Goal: Information Seeking & Learning: Learn about a topic

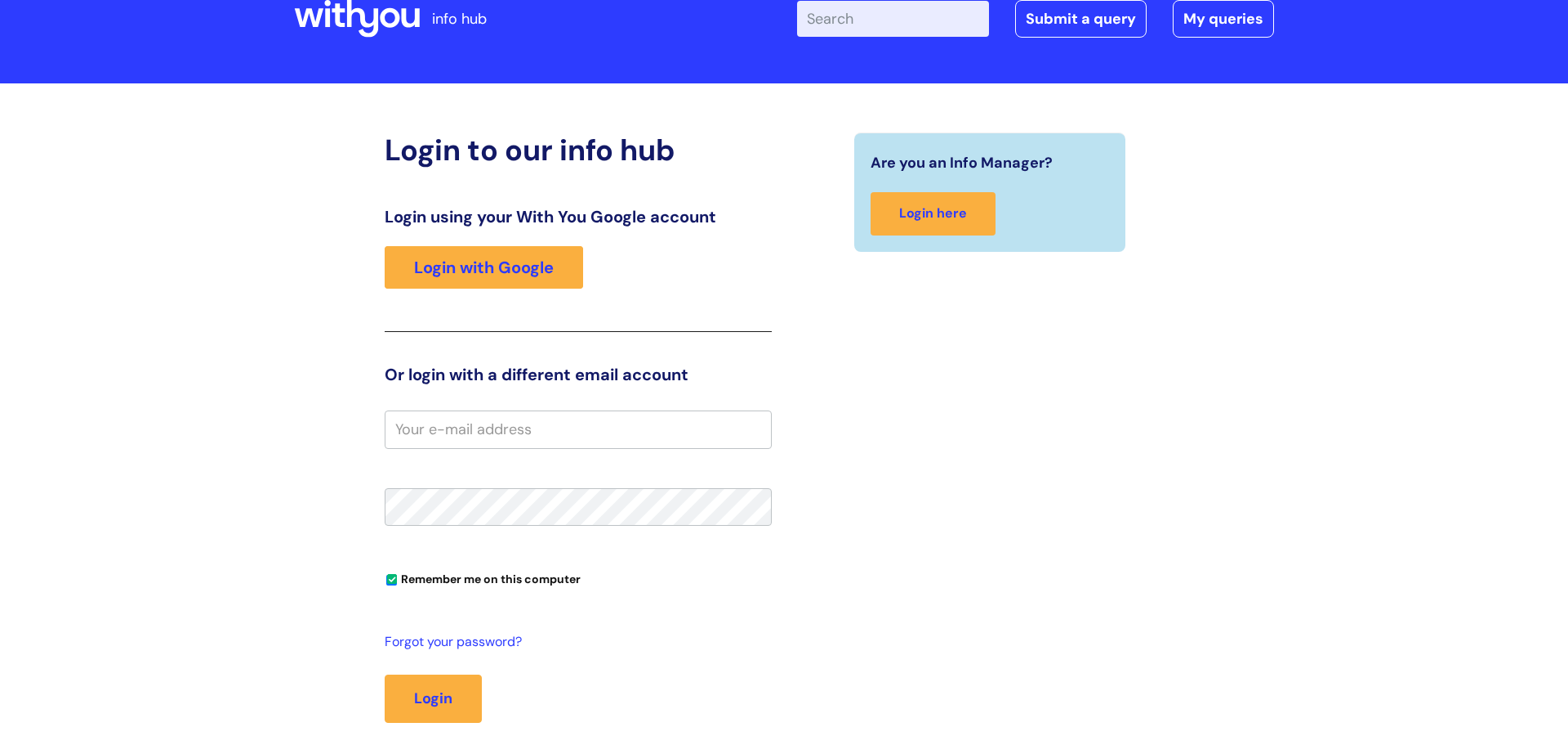
scroll to position [46, 0]
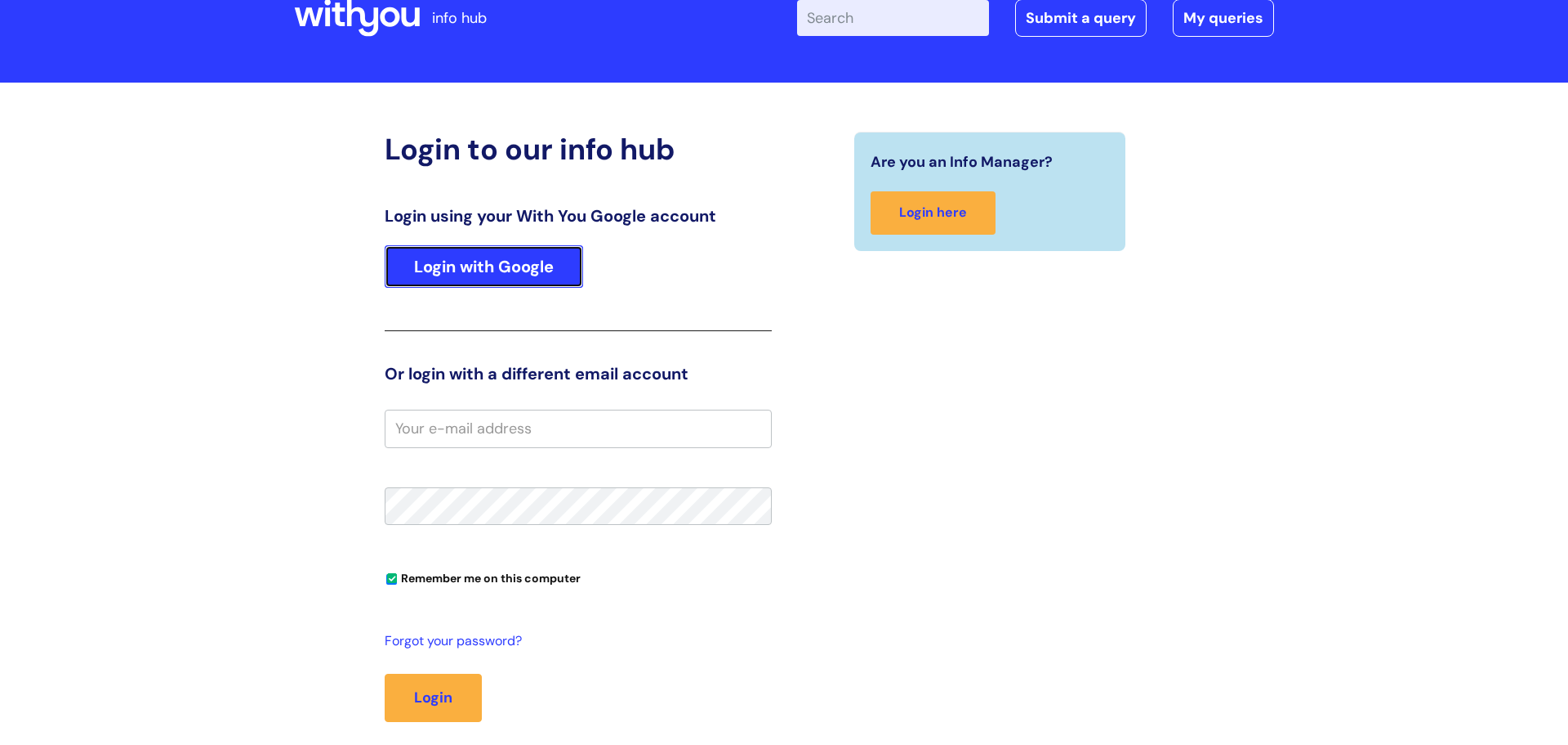
click at [560, 273] on link "Login with Google" at bounding box center [483, 266] width 199 height 42
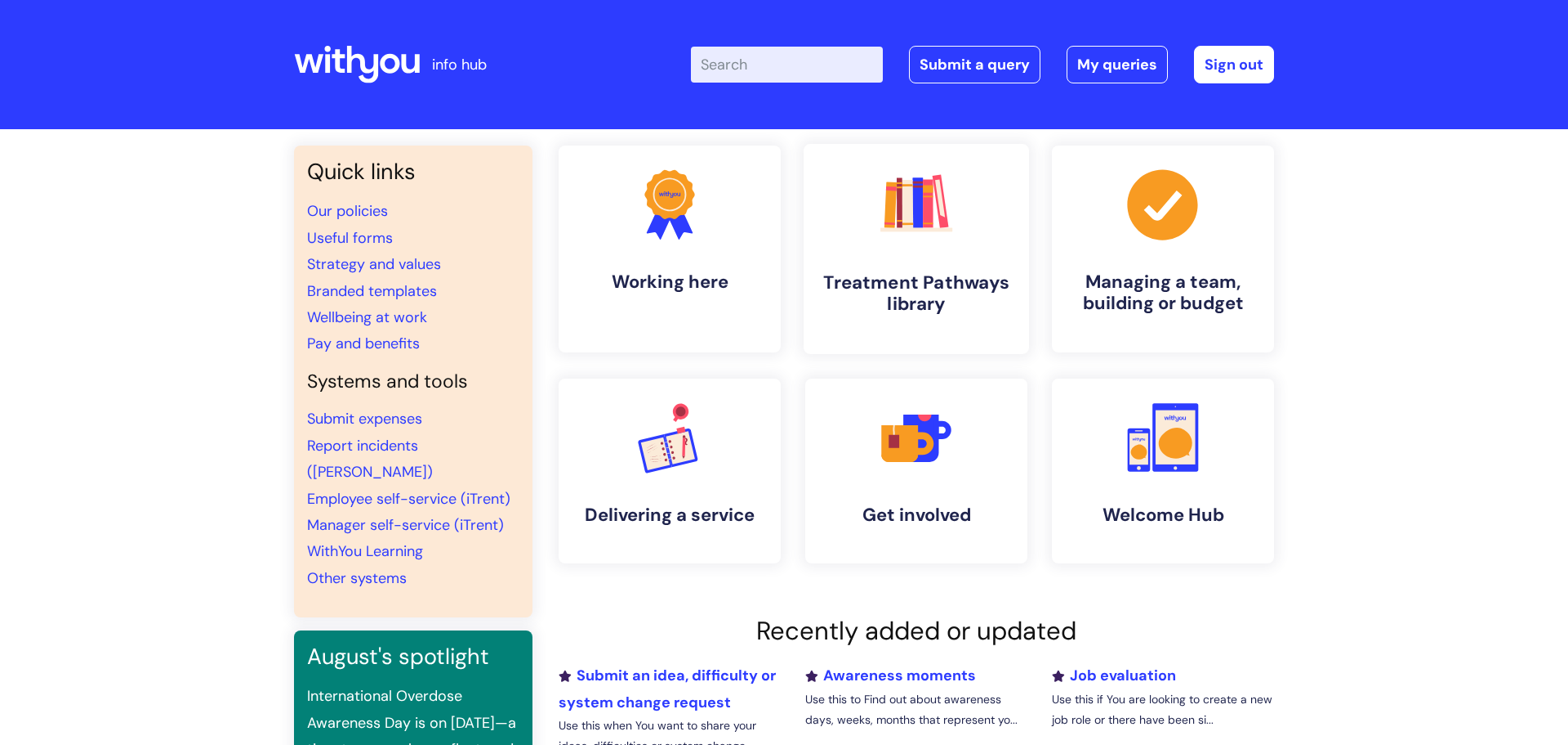
click at [978, 287] on h4 "Treatment Pathways library" at bounding box center [916, 293] width 199 height 44
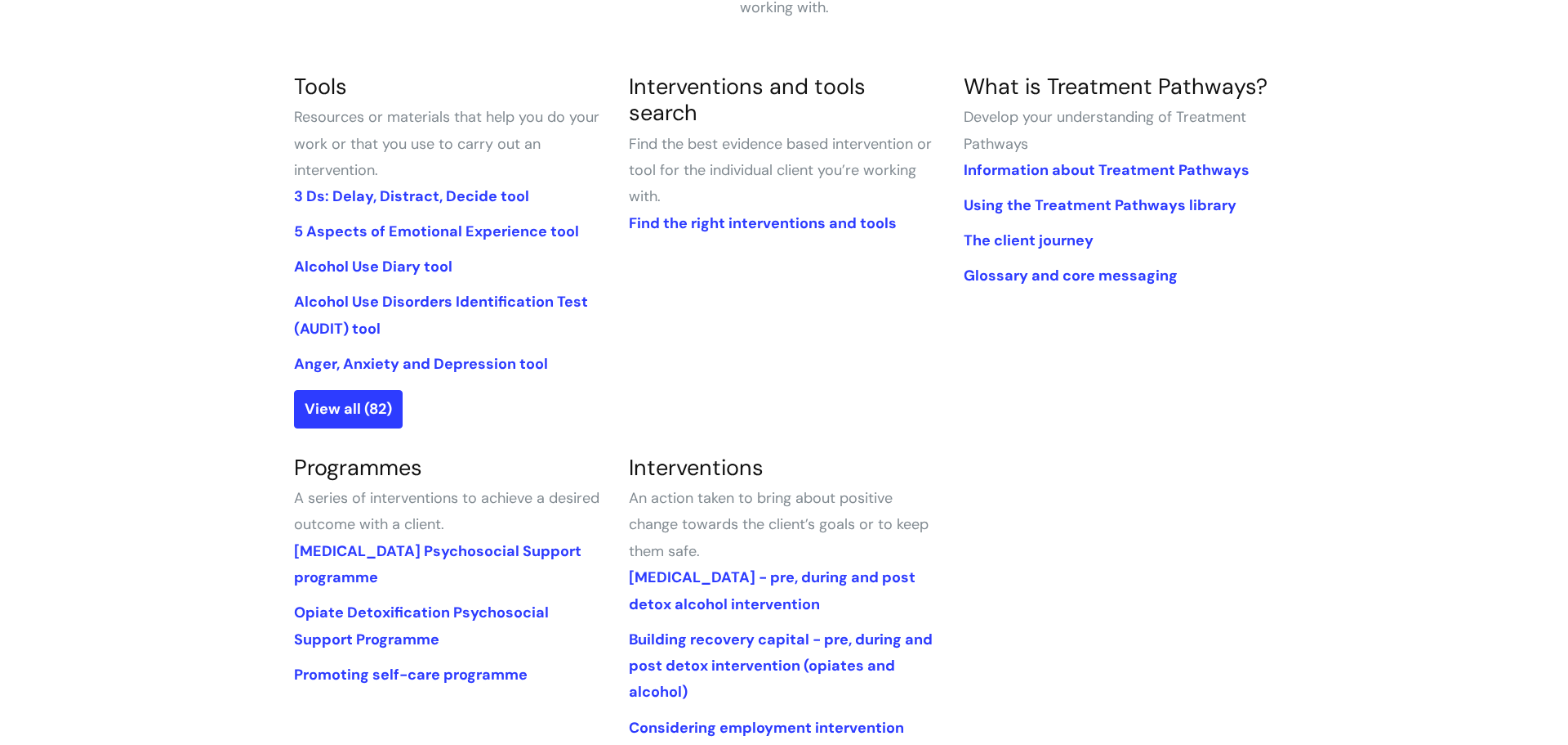
scroll to position [394, 0]
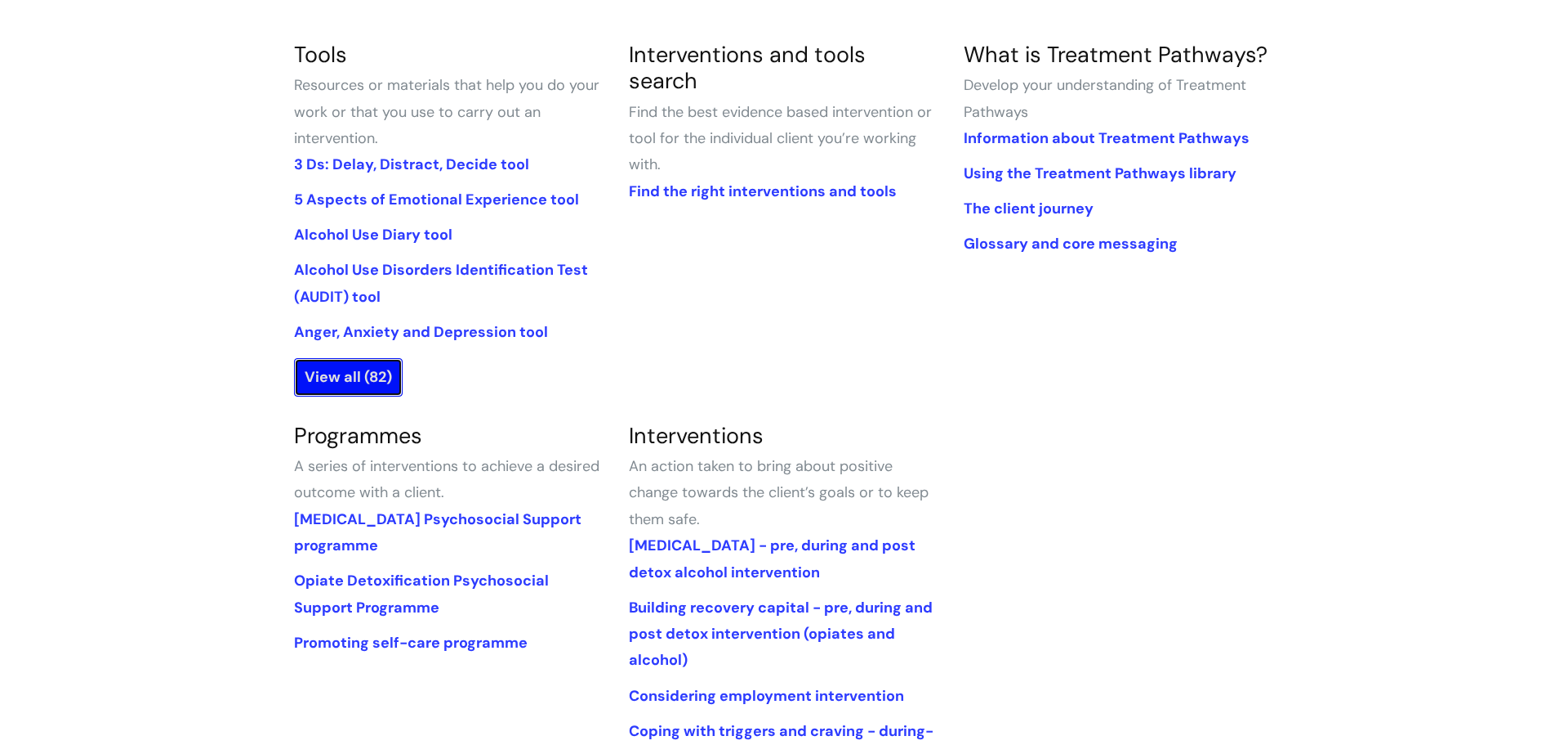
click at [401, 380] on link "View all (82)" at bounding box center [348, 376] width 109 height 37
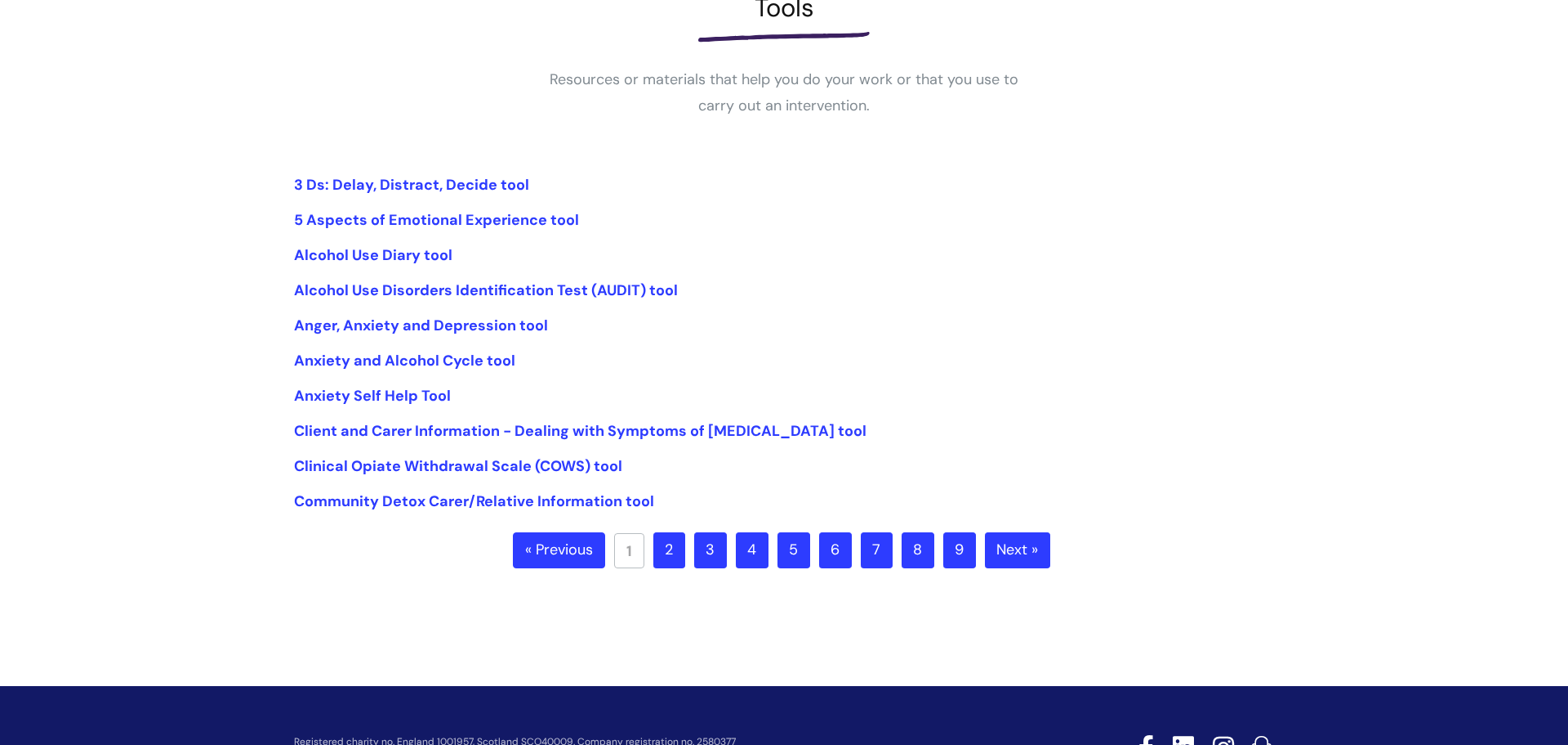
scroll to position [264, 0]
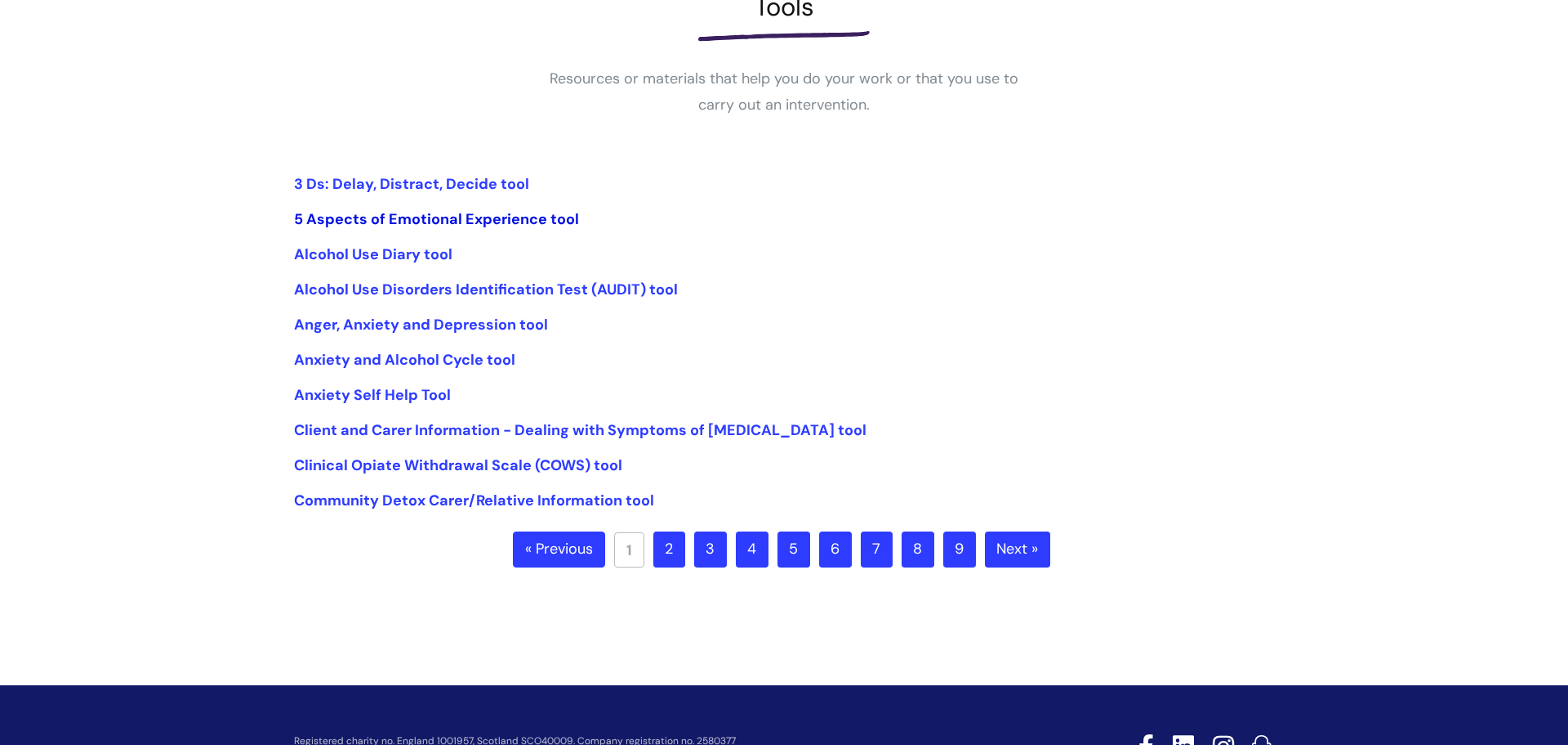
click at [534, 221] on link "5 Aspects of Emotional Experience tool" at bounding box center [436, 219] width 285 height 19
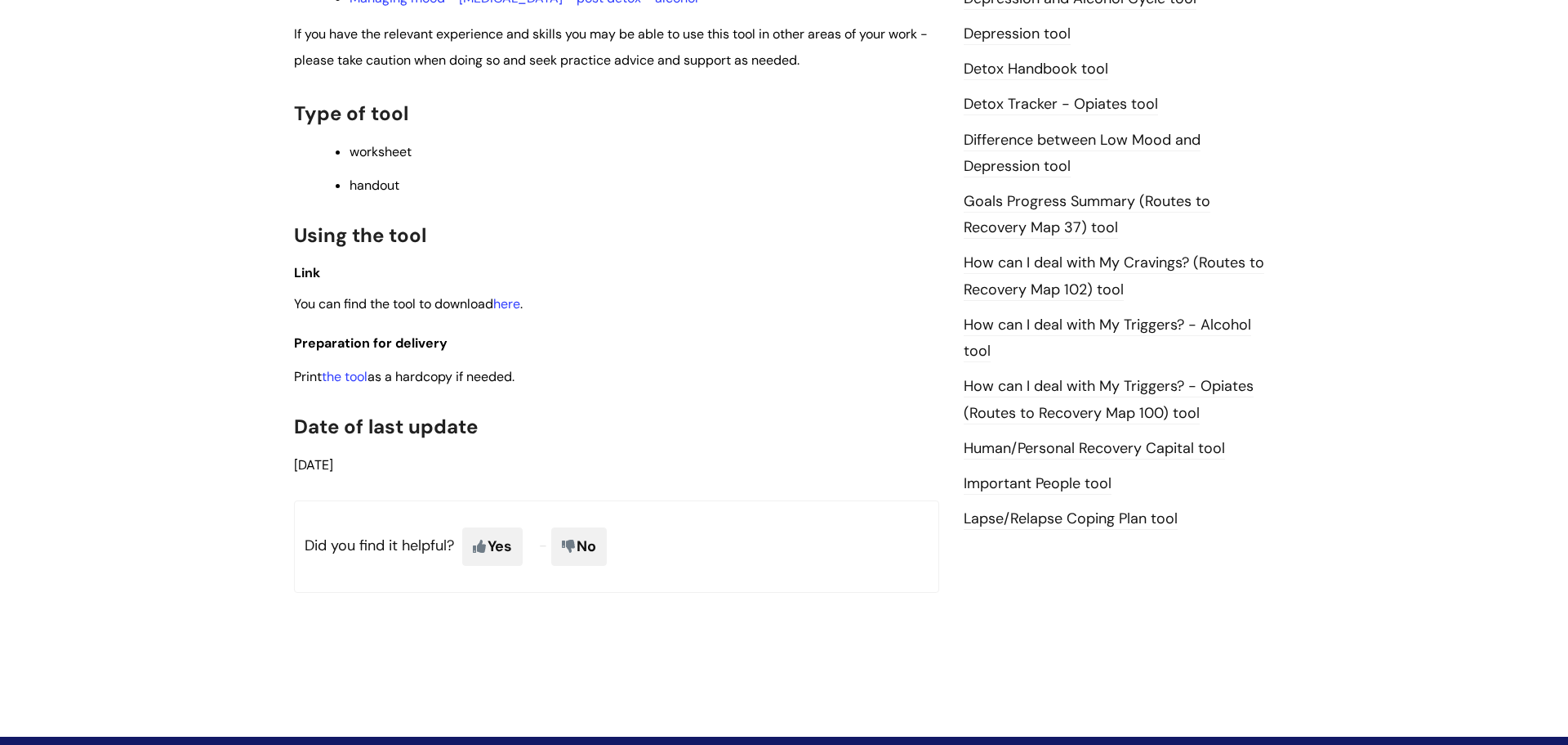
scroll to position [931, 0]
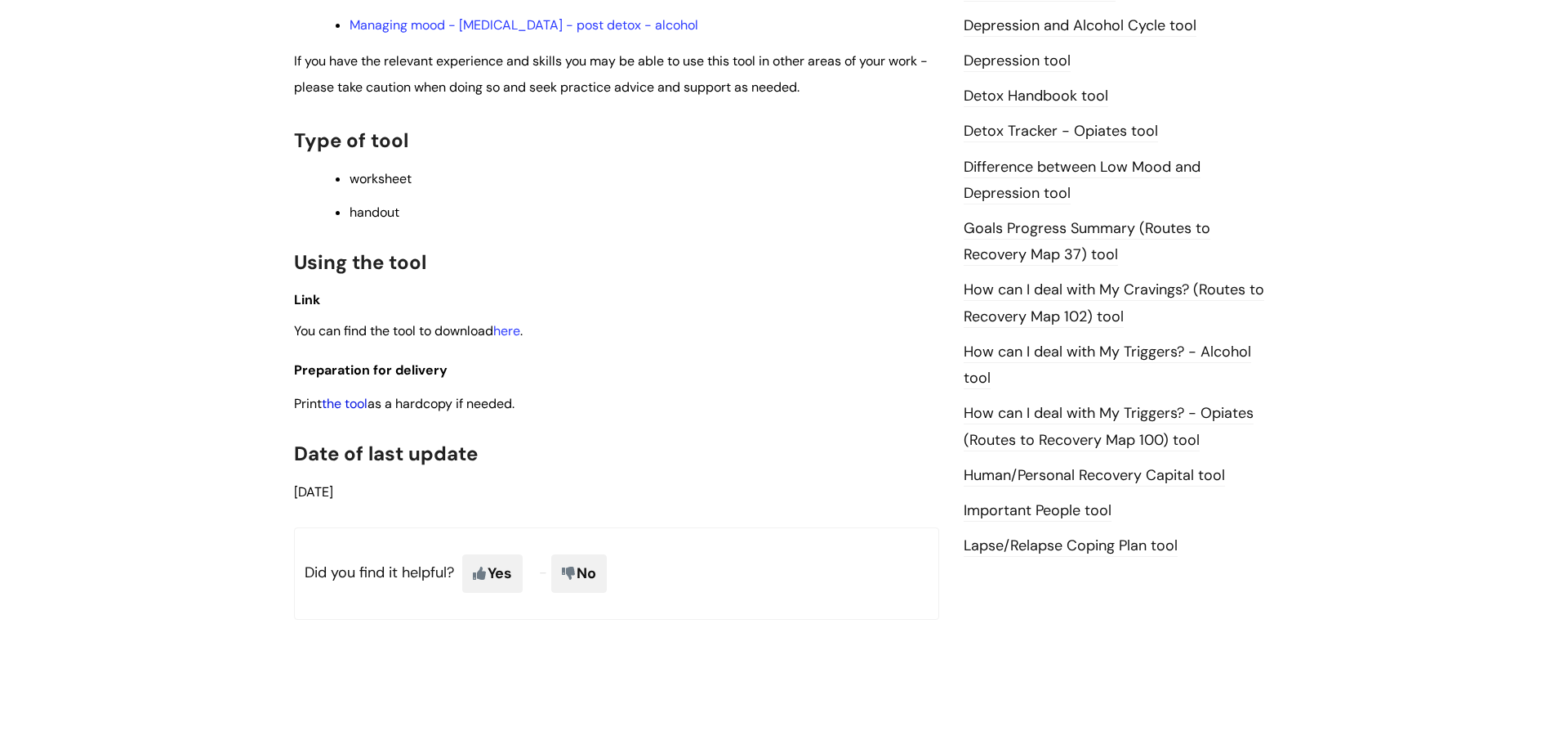
click at [355, 396] on link "the tool" at bounding box center [345, 404] width 46 height 17
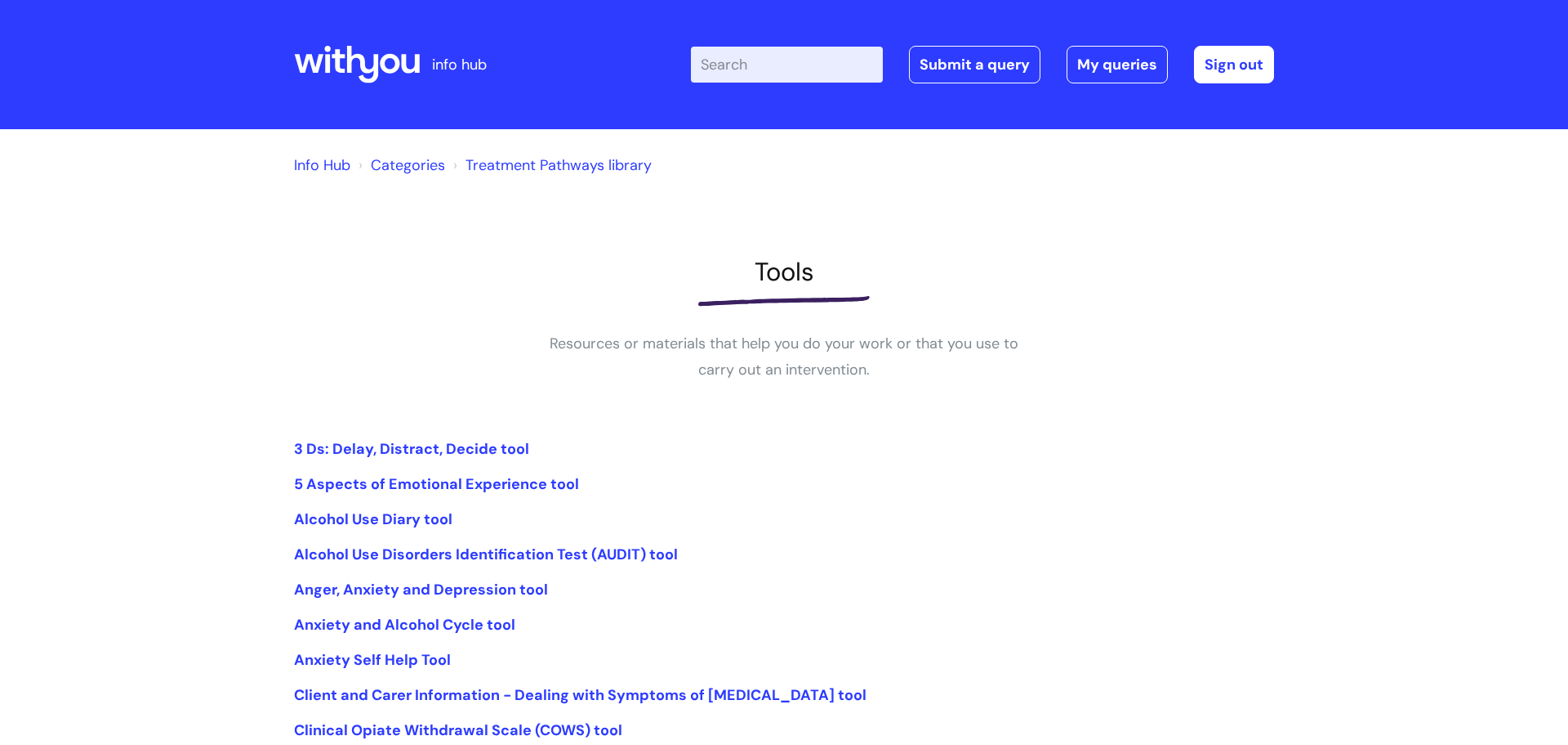
scroll to position [266, 0]
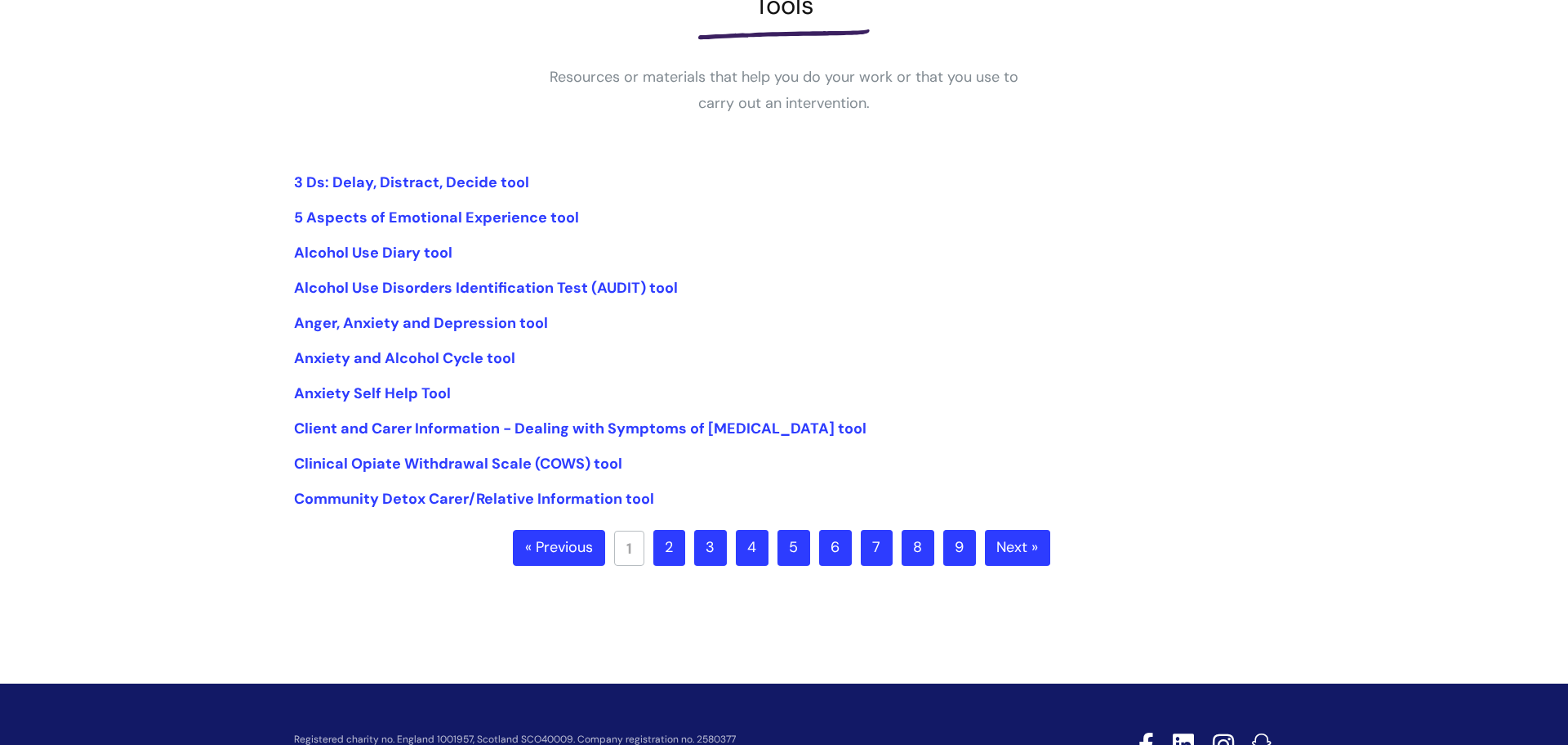
click at [680, 551] on link "2" at bounding box center [669, 547] width 32 height 36
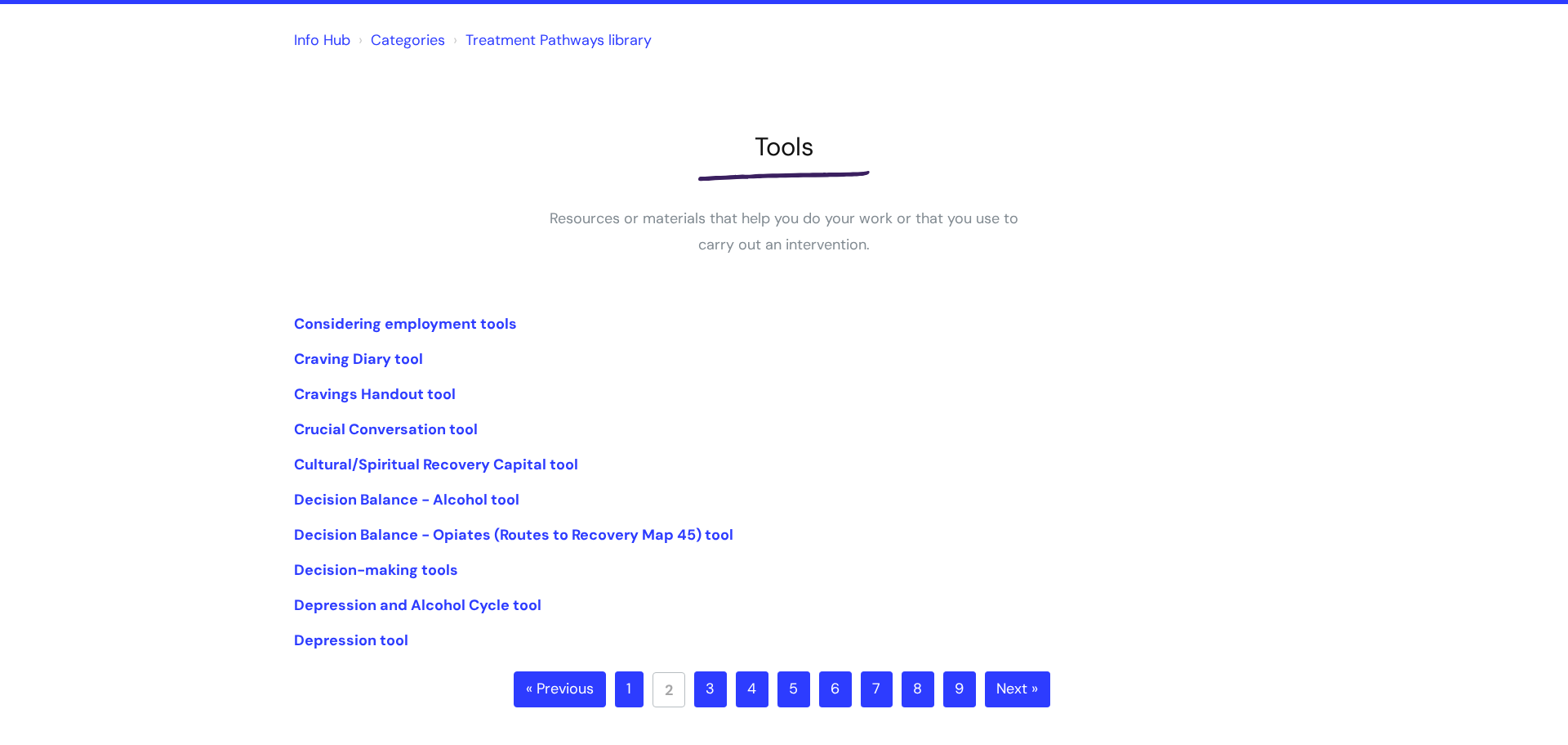
scroll to position [143, 0]
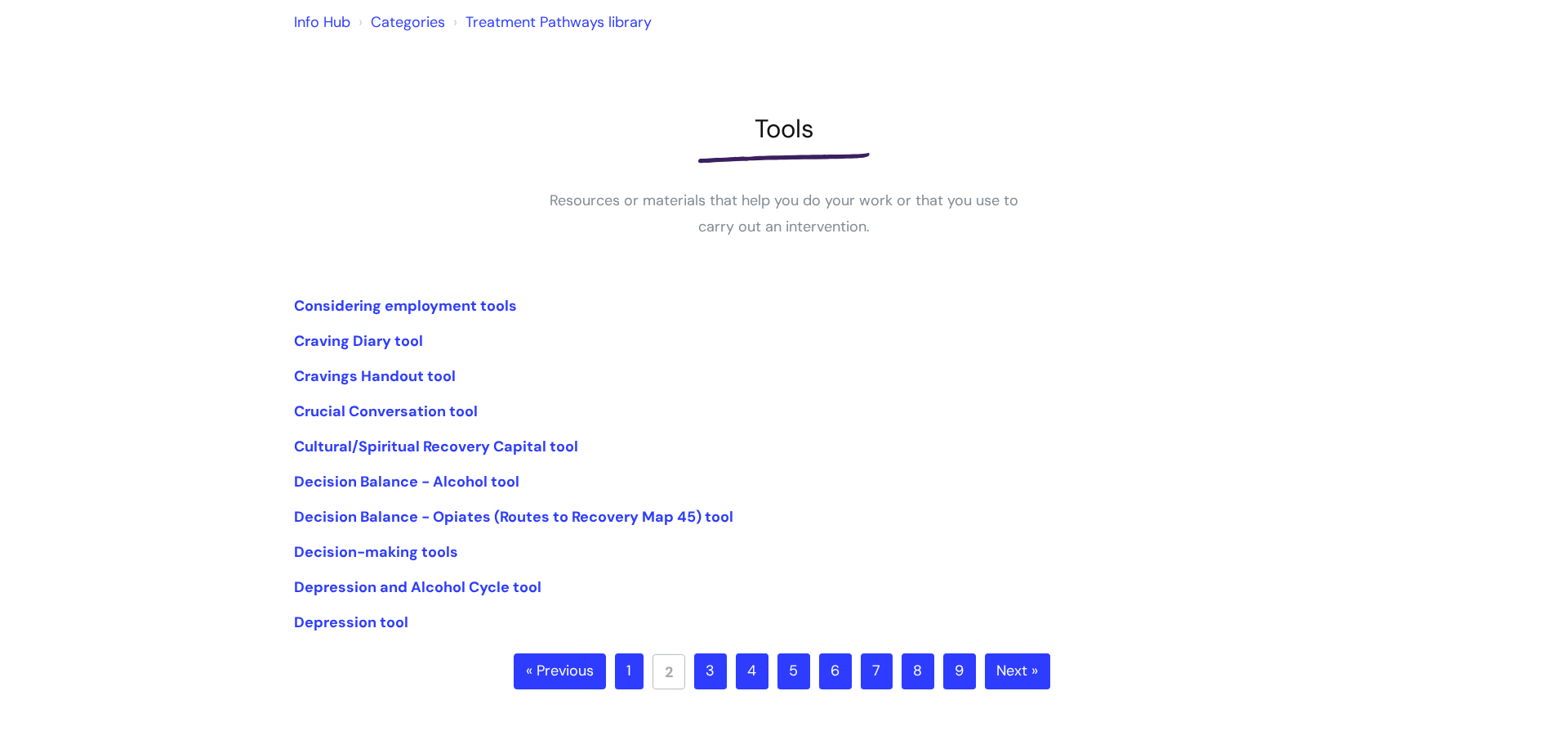
click at [718, 670] on link "3" at bounding box center [711, 670] width 33 height 36
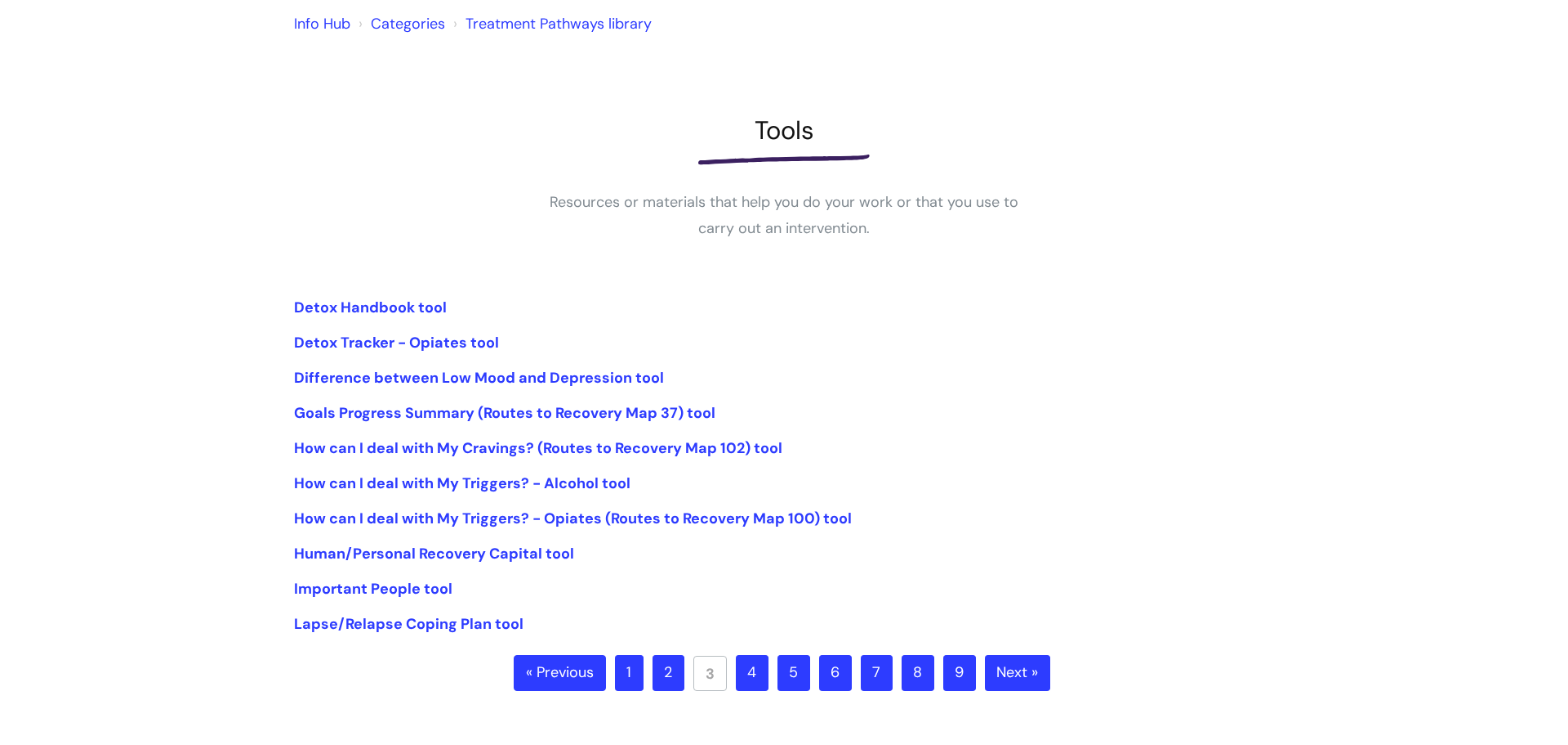
scroll to position [143, 0]
click at [748, 671] on link "4" at bounding box center [752, 670] width 33 height 36
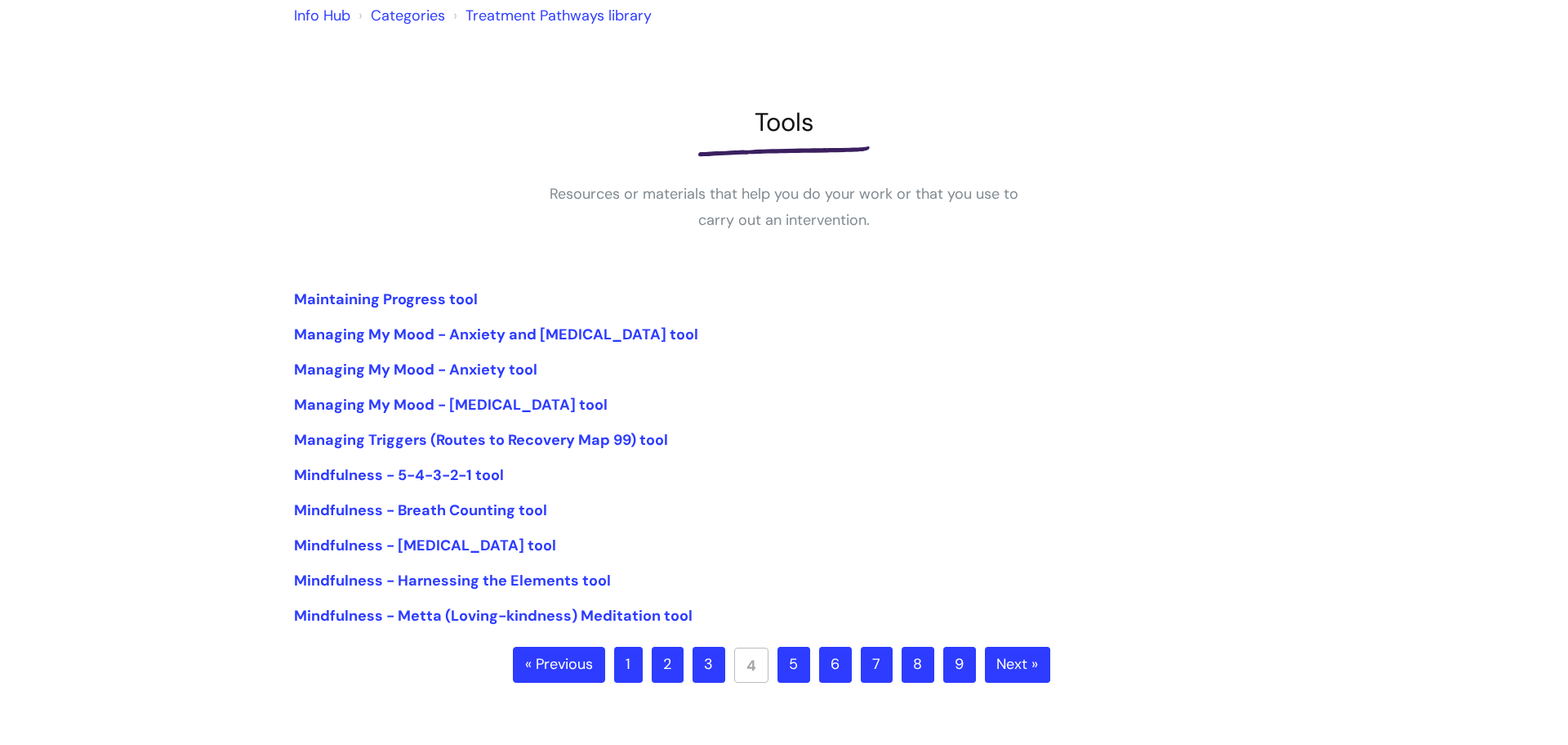
scroll to position [152, 0]
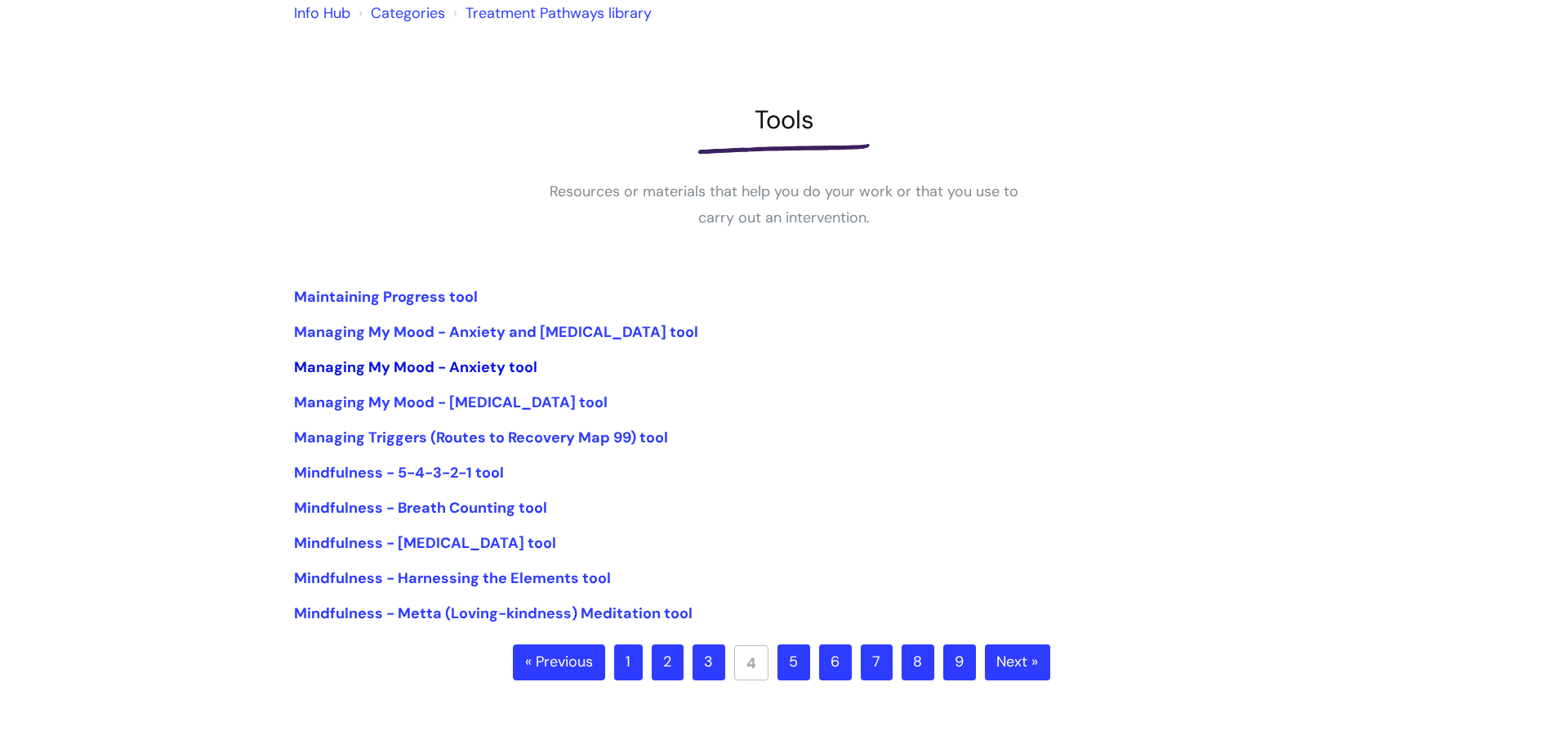
click at [439, 359] on link "Managing My Mood - Anxiety tool" at bounding box center [415, 367] width 243 height 19
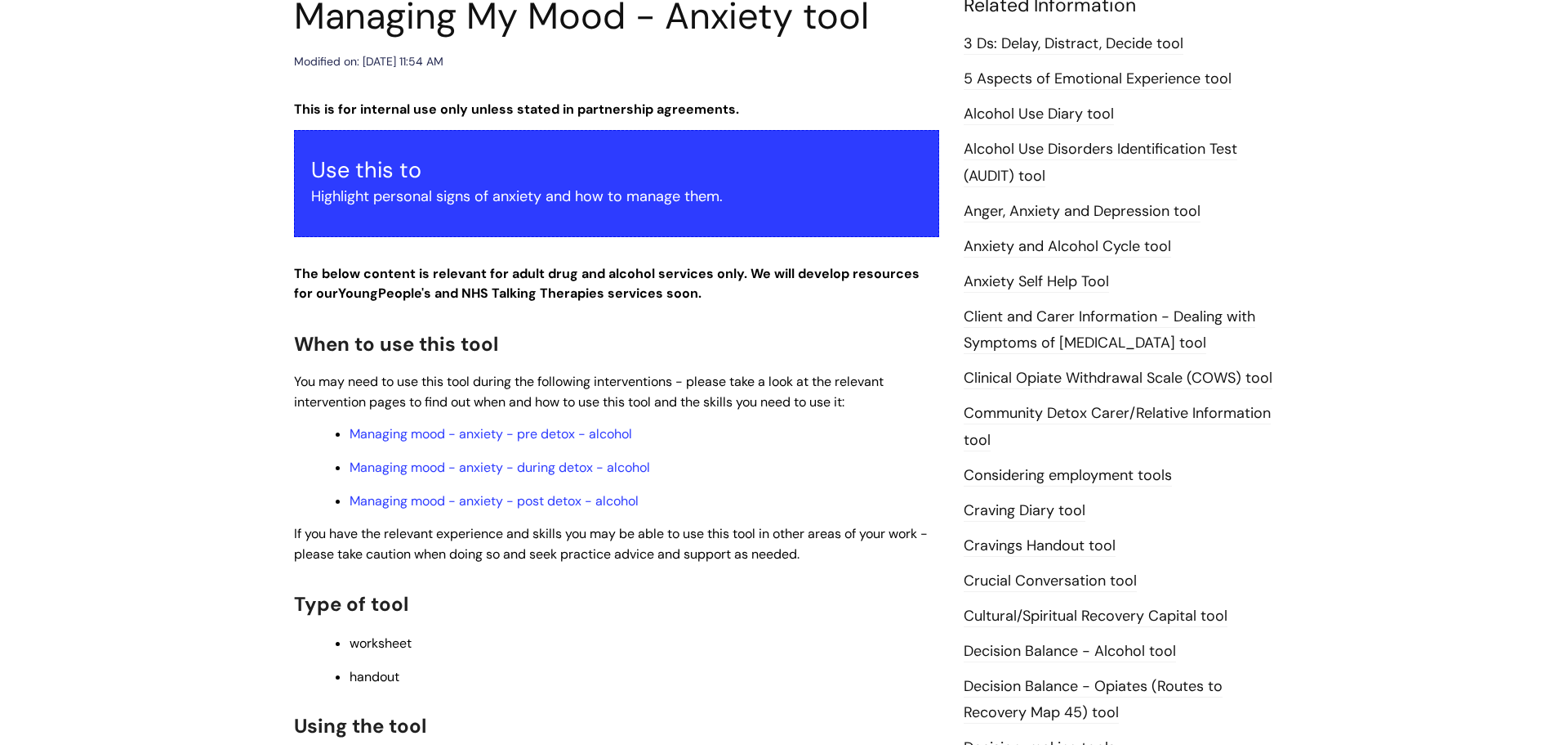
scroll to position [456, 0]
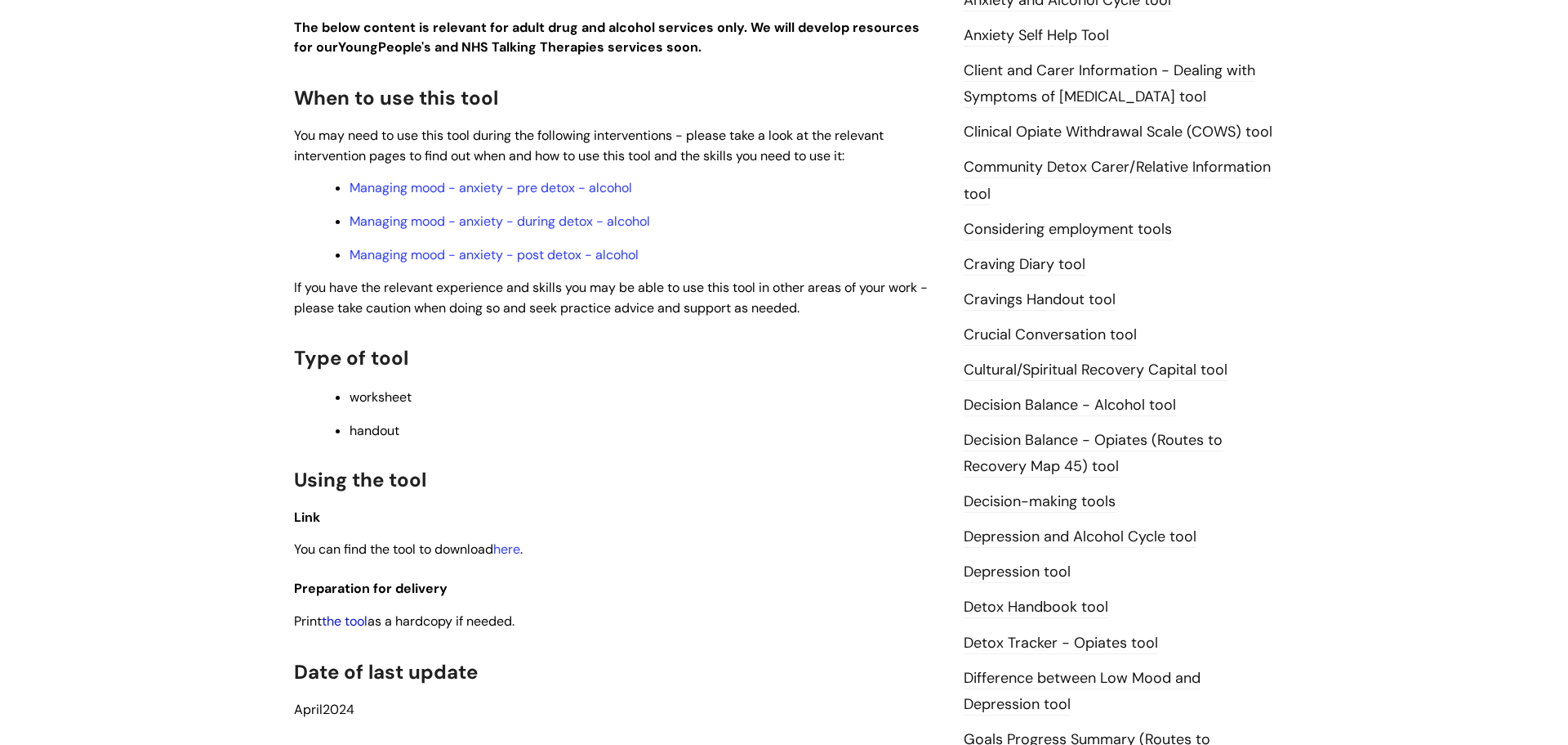
click at [347, 619] on link "the tool" at bounding box center [345, 621] width 46 height 17
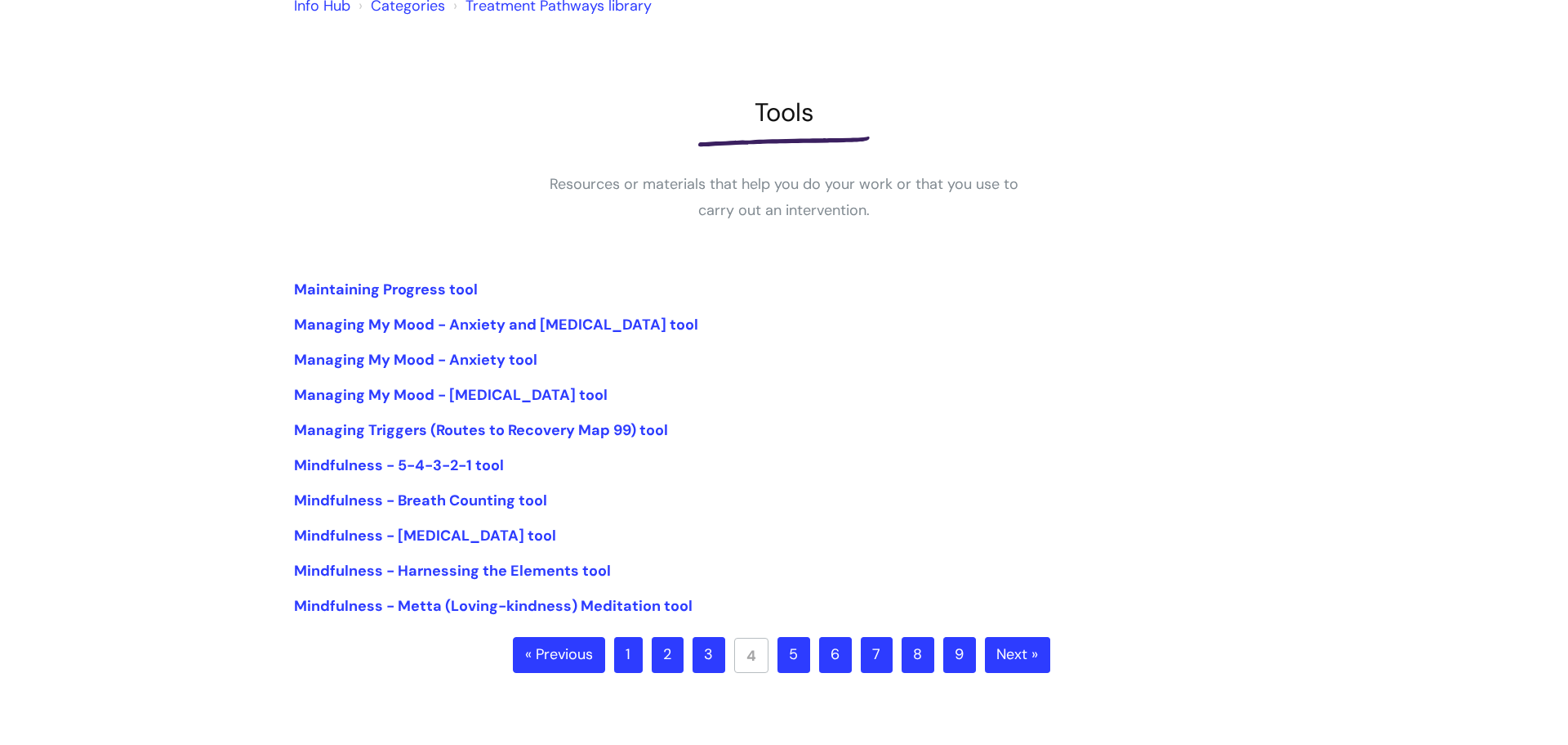
scroll to position [161, 0]
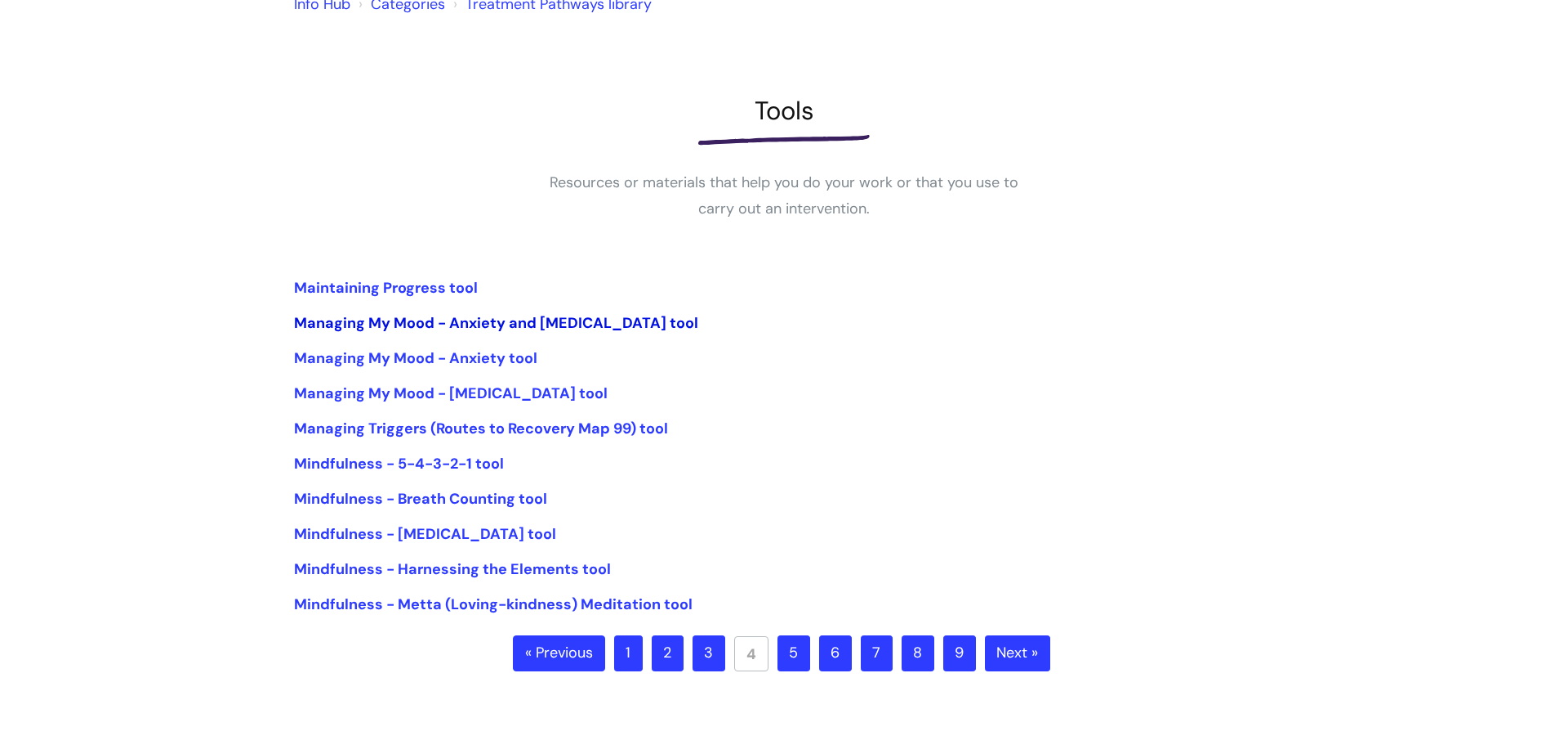
click at [508, 319] on link "Managing My Mood - Anxiety and [MEDICAL_DATA] tool" at bounding box center [496, 323] width 404 height 19
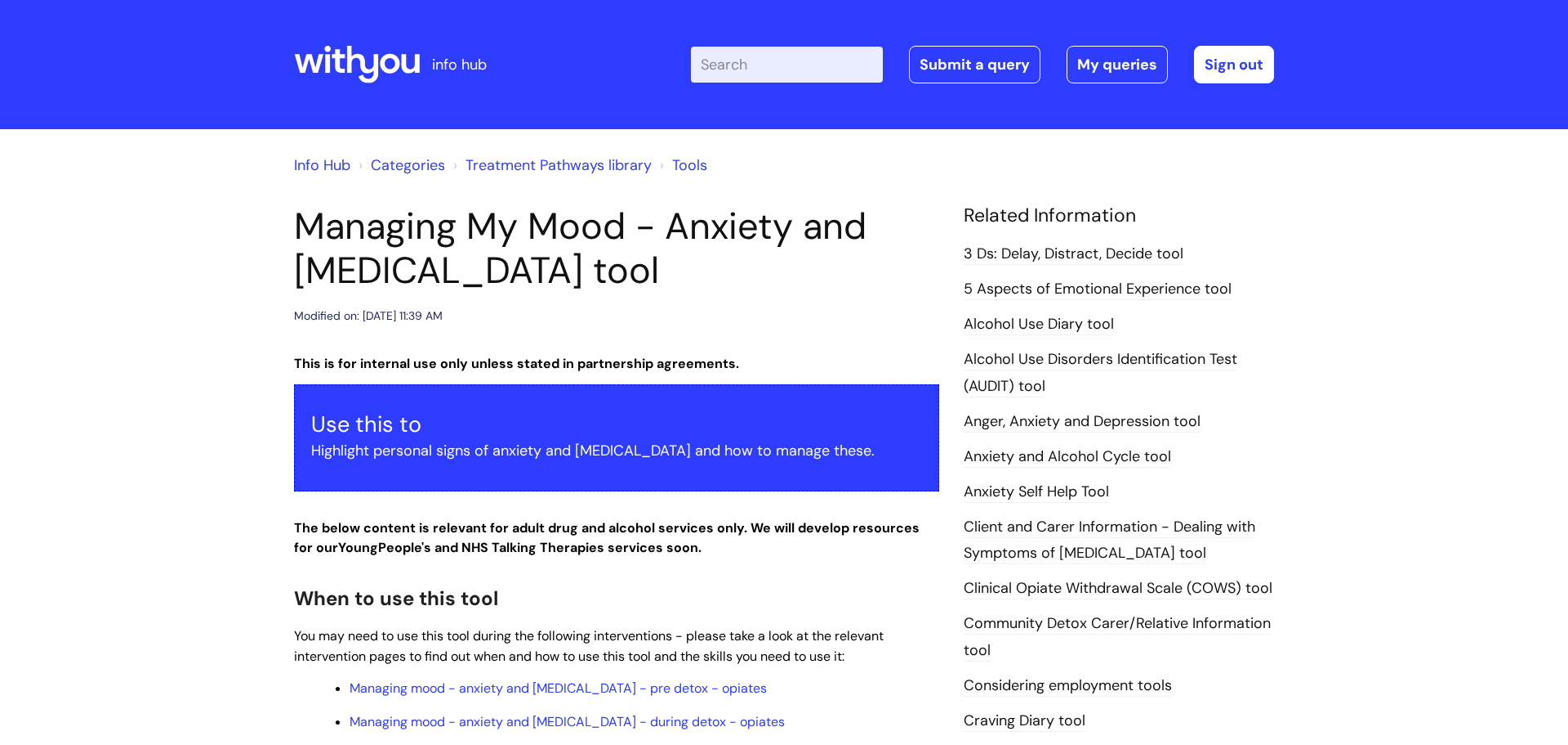
scroll to position [636, 0]
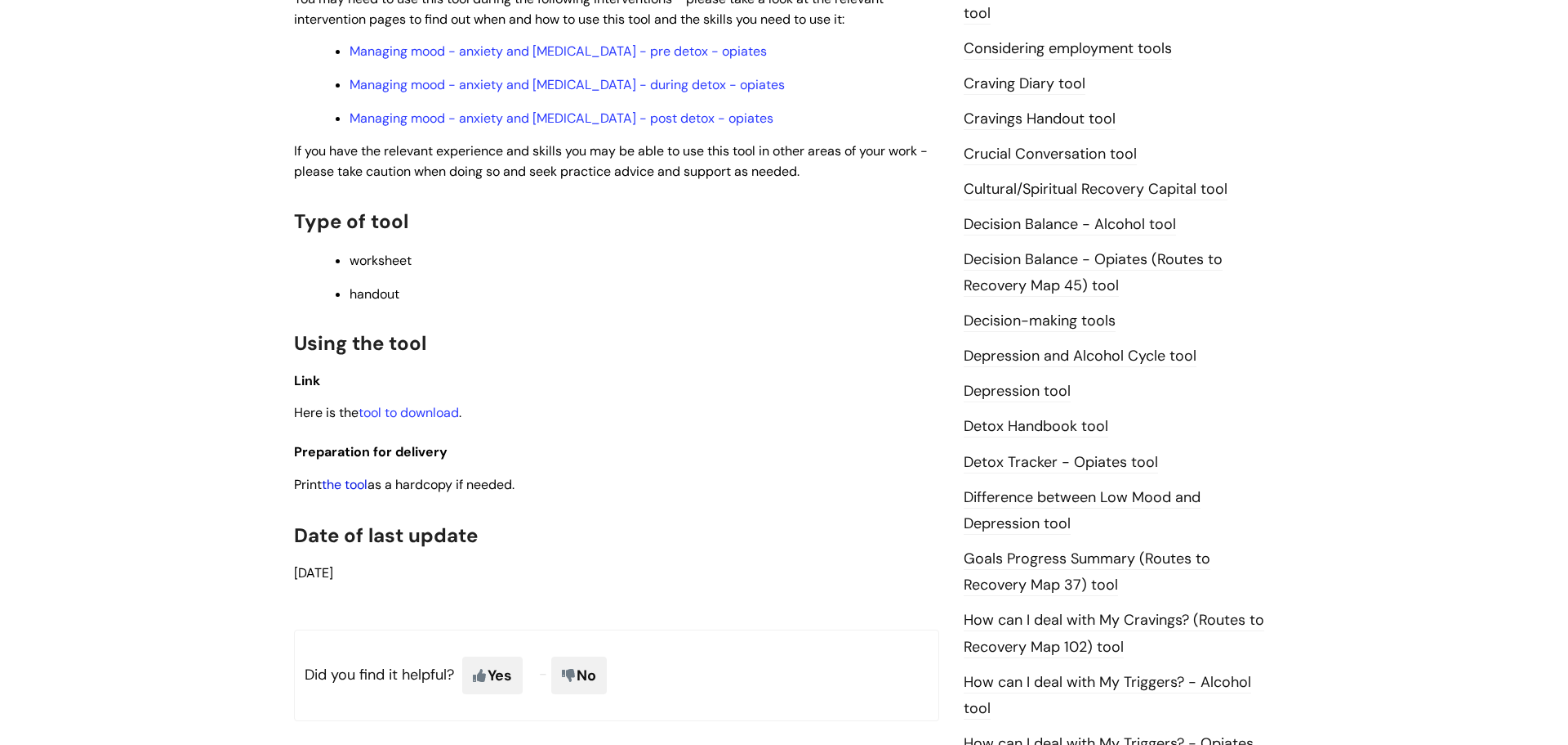
click at [356, 478] on link "the tool" at bounding box center [345, 484] width 46 height 17
